Goal: Navigation & Orientation: Find specific page/section

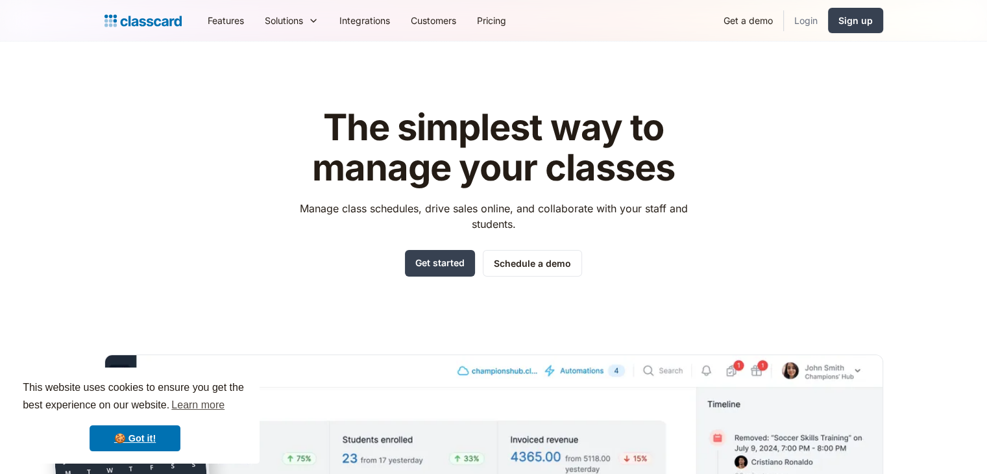
click at [808, 17] on link "Login" at bounding box center [806, 20] width 44 height 29
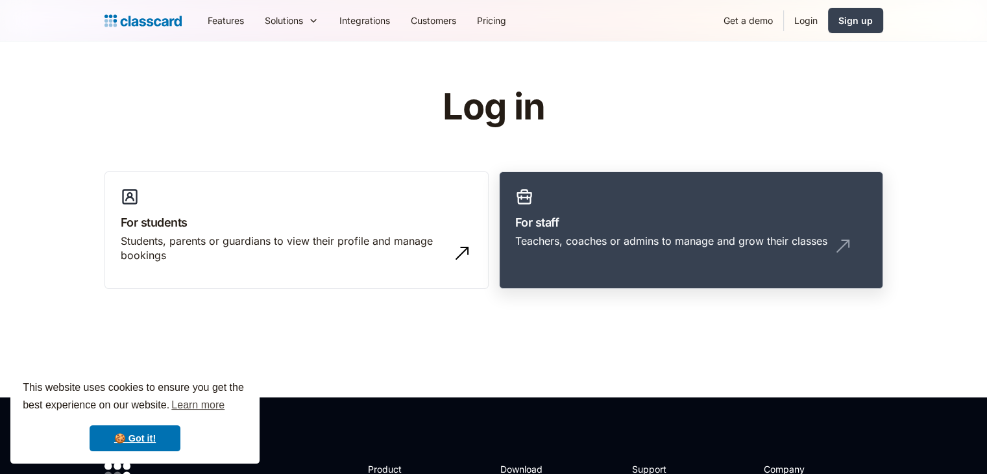
click at [674, 216] on h3 "For staff" at bounding box center [691, 223] width 352 height 18
